Goal: Task Accomplishment & Management: Manage account settings

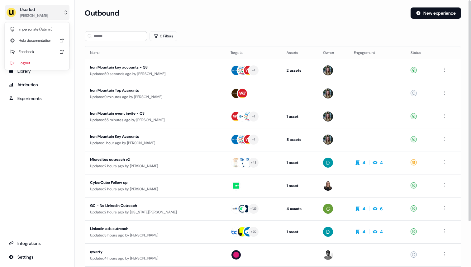
click at [50, 10] on button "Userled [PERSON_NAME]" at bounding box center [37, 12] width 64 height 15
click at [44, 27] on div "Impersonate (Admin)" at bounding box center [36, 29] width 59 height 11
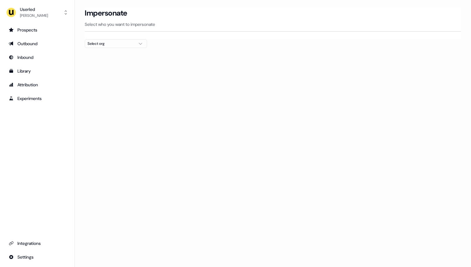
click at [96, 44] on div "Select org" at bounding box center [111, 43] width 47 height 6
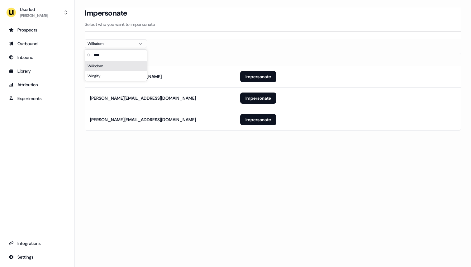
type input "****"
click at [210, 48] on div at bounding box center [273, 50] width 376 height 5
click at [272, 77] on button "Impersonate" at bounding box center [258, 76] width 36 height 11
